Goal: Check status

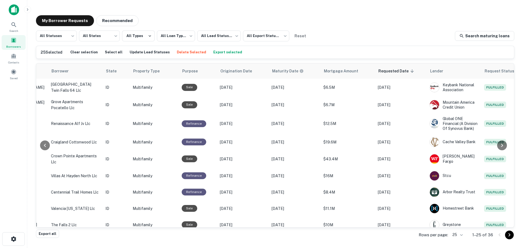
scroll to position [0, 138]
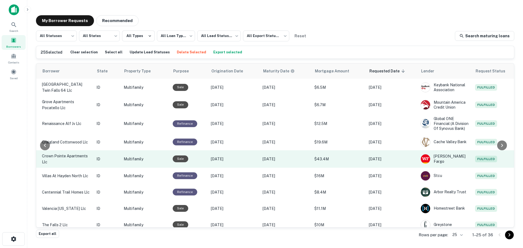
click at [289, 157] on p "[DATE]" at bounding box center [286, 159] width 46 height 6
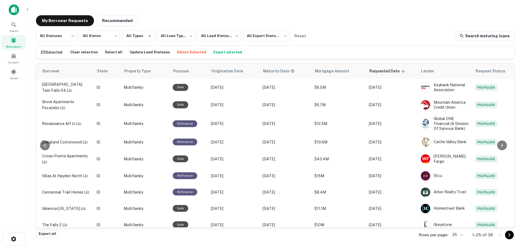
drag, startPoint x: 300, startPoint y: 62, endPoint x: 270, endPoint y: 62, distance: 30.5
copy h6 "[PERSON_NAME]"
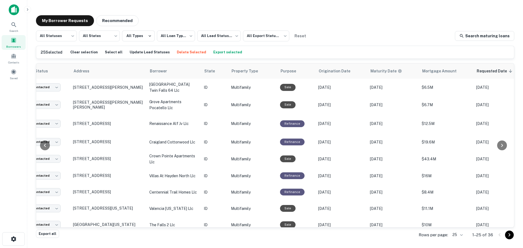
scroll to position [0, 27]
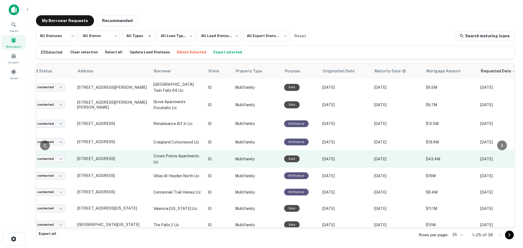
click at [235, 160] on p "Multifamily" at bounding box center [257, 159] width 44 height 6
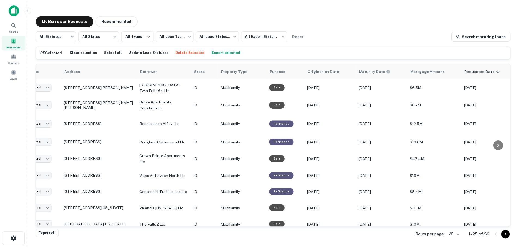
scroll to position [0, 0]
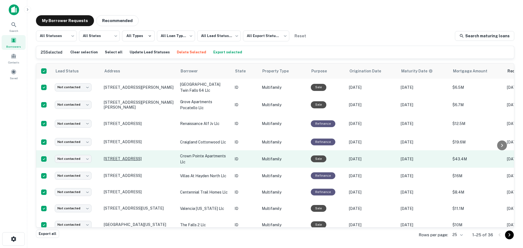
click at [166, 160] on p "[STREET_ADDRESS]" at bounding box center [139, 158] width 71 height 5
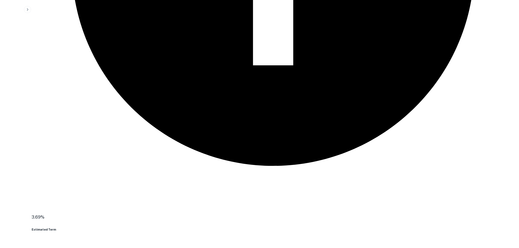
scroll to position [853, 0]
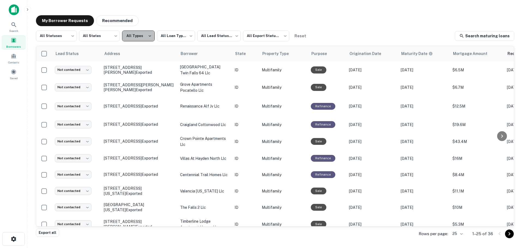
click at [148, 39] on button "All Types" at bounding box center [138, 36] width 33 height 11
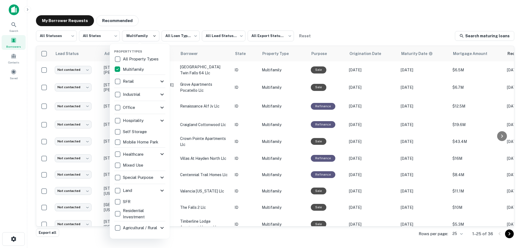
click at [181, 36] on div at bounding box center [261, 124] width 523 height 248
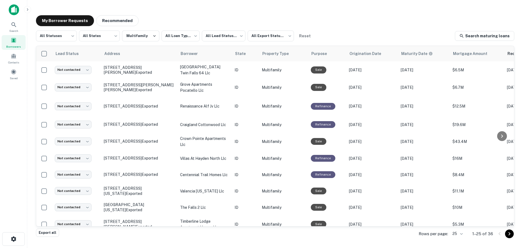
click at [185, 36] on body "**********" at bounding box center [261, 124] width 523 height 248
click at [218, 34] on div at bounding box center [261, 124] width 523 height 248
click at [225, 34] on body "**********" at bounding box center [261, 124] width 523 height 248
click at [257, 36] on div at bounding box center [261, 124] width 523 height 248
click at [107, 38] on body "**********" at bounding box center [261, 124] width 523 height 248
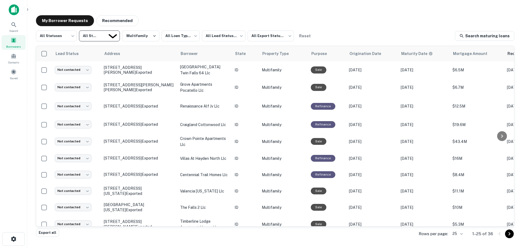
click at [107, 38] on div at bounding box center [261, 124] width 523 height 248
